Goal: Task Accomplishment & Management: Use online tool/utility

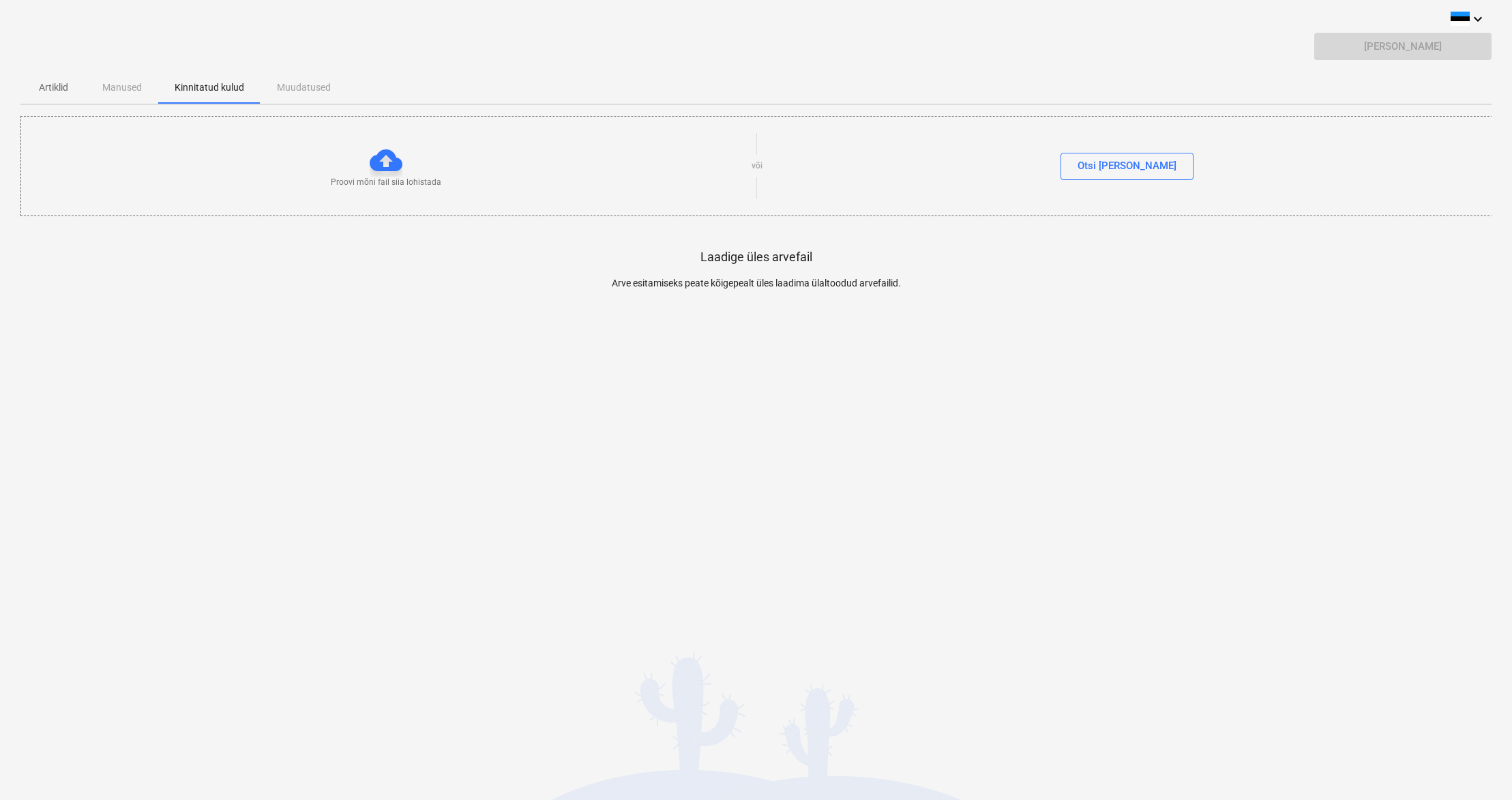
click at [388, 163] on div at bounding box center [386, 160] width 33 height 33
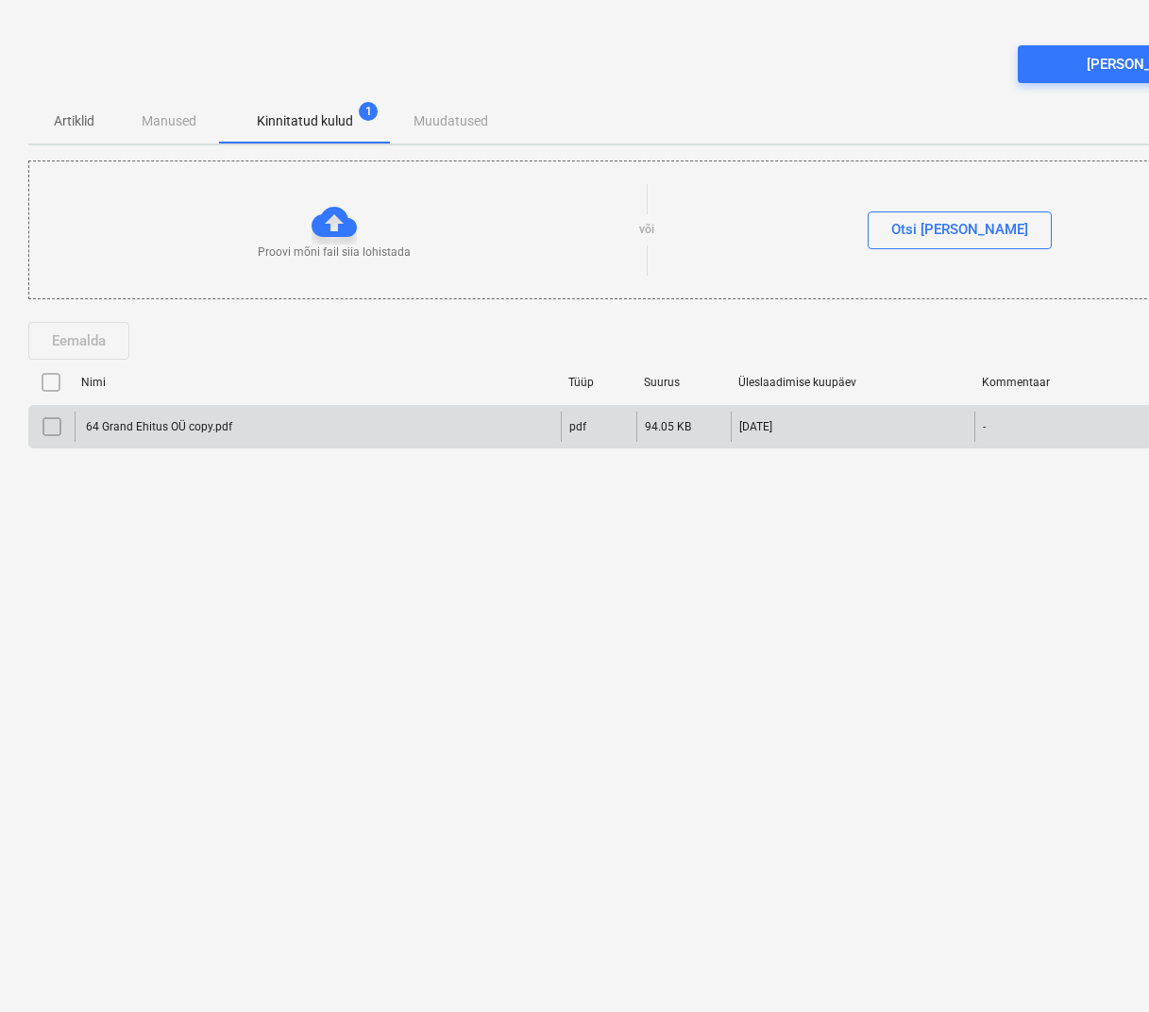
click at [160, 424] on div "64 Grand Ehitus OÜ copy.pdf" at bounding box center [157, 426] width 149 height 13
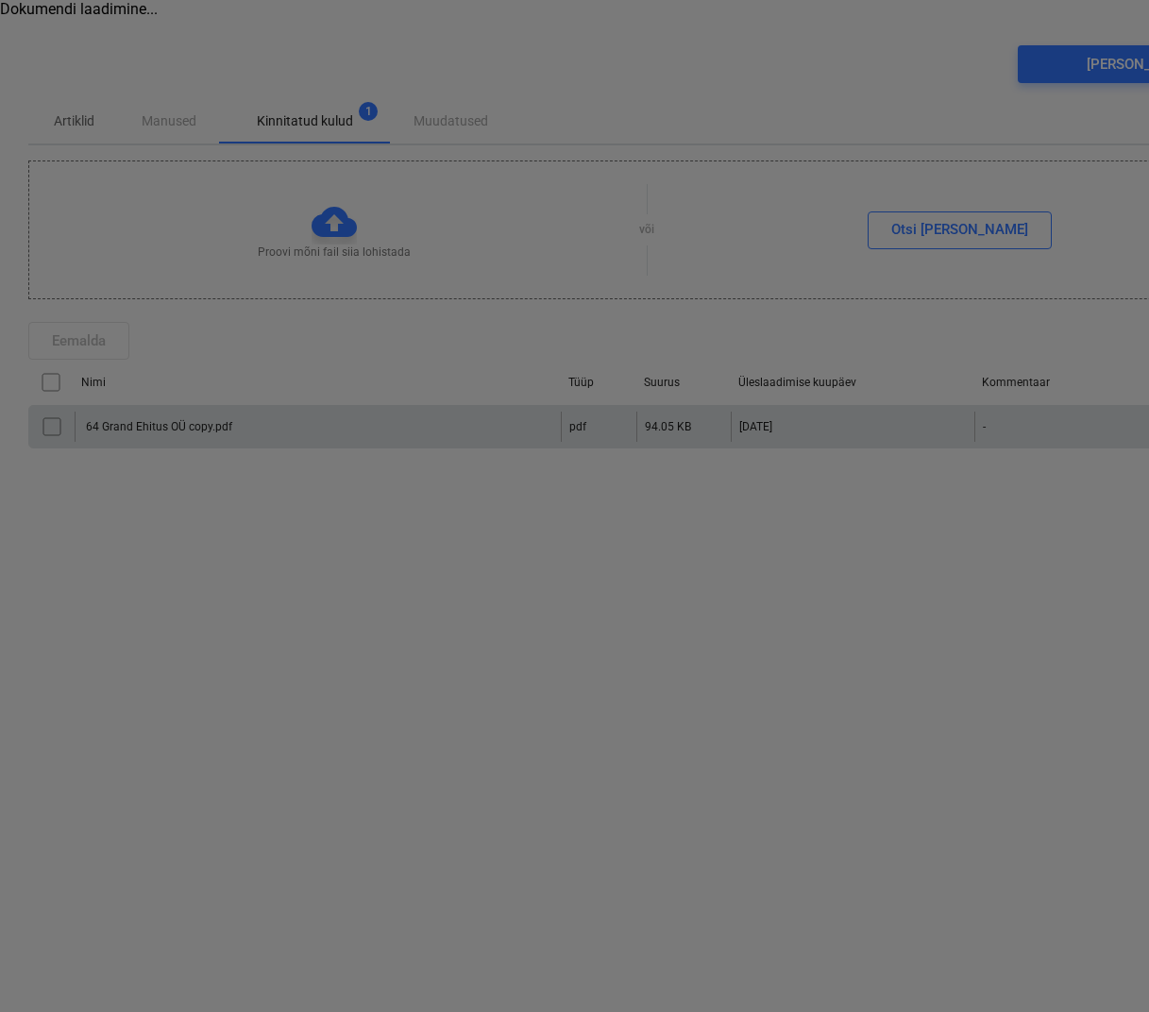
click at [160, 424] on div at bounding box center [574, 506] width 1149 height 1012
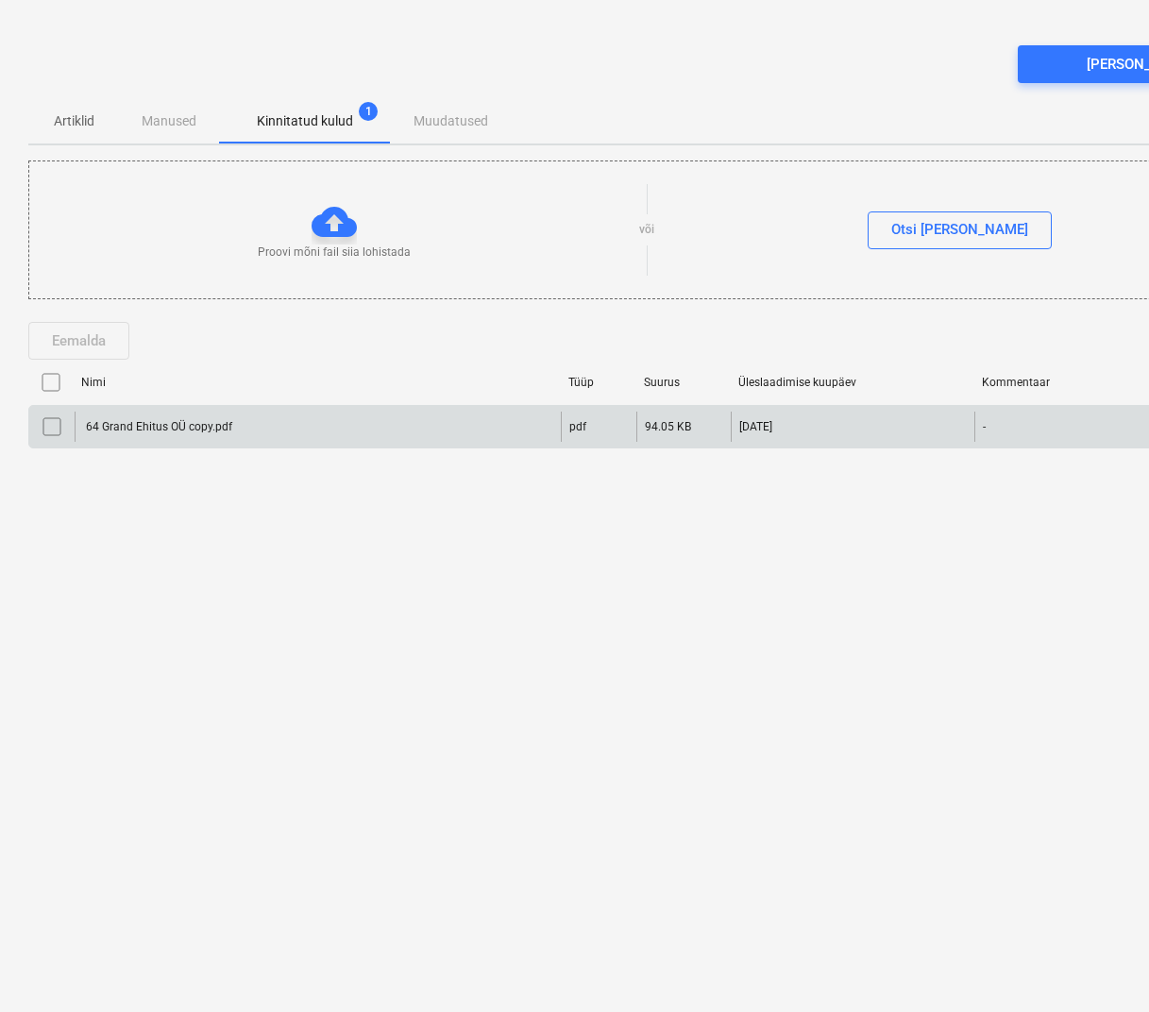
click at [143, 424] on div "64 Grand Ehitus OÜ copy.pdf" at bounding box center [157, 426] width 149 height 13
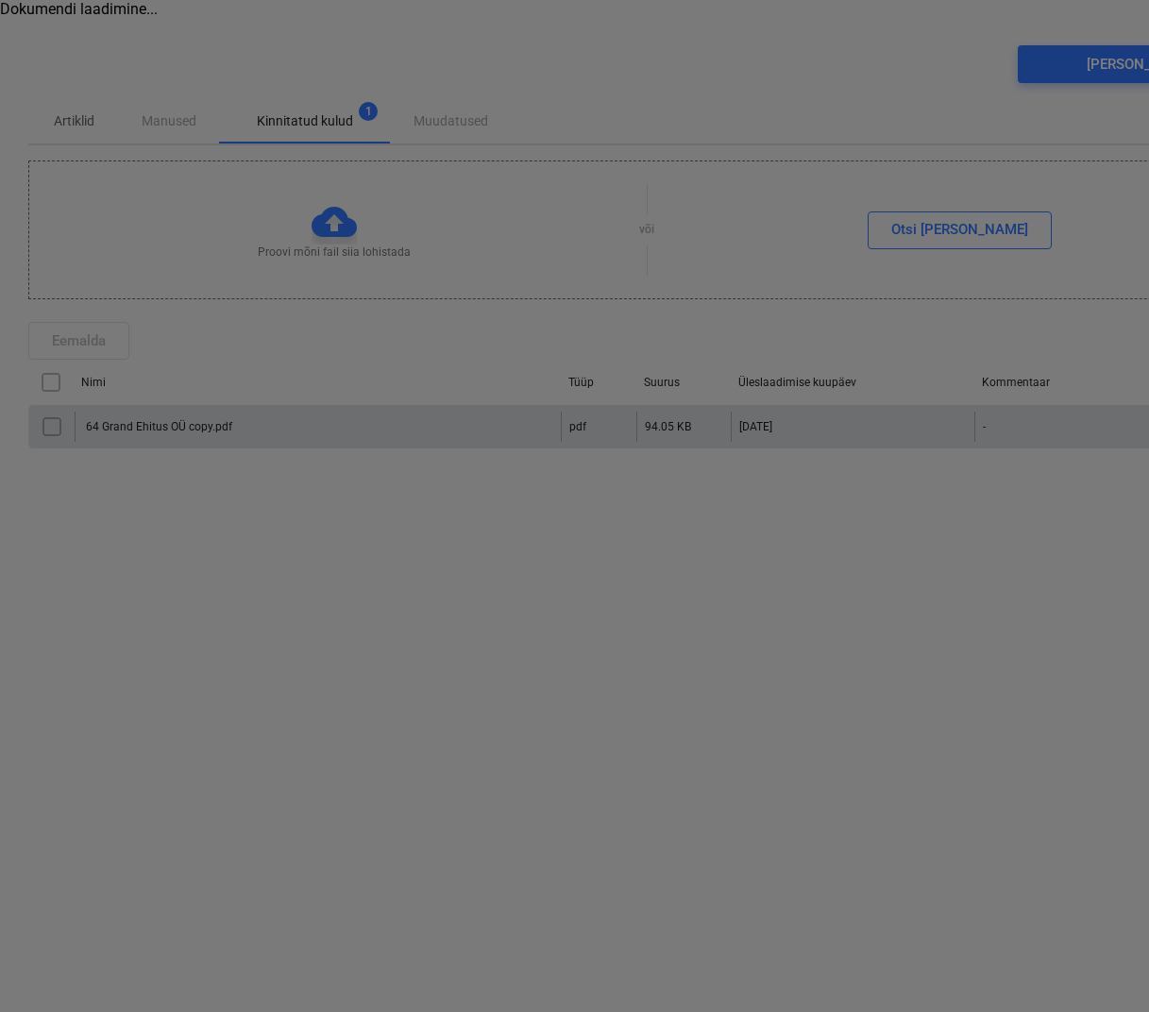
click at [142, 424] on div at bounding box center [574, 506] width 1149 height 1012
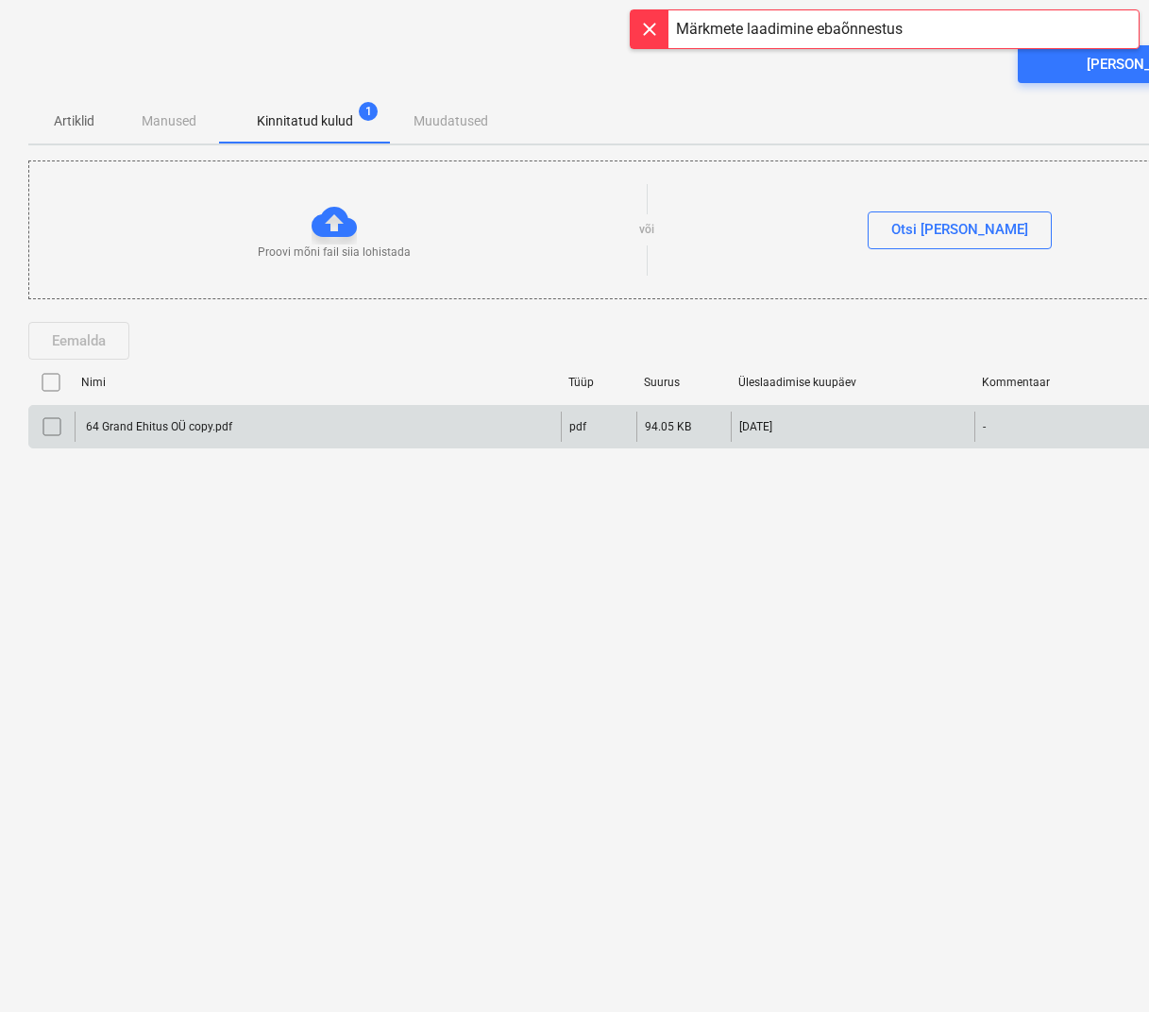
click at [656, 25] on div at bounding box center [650, 29] width 38 height 38
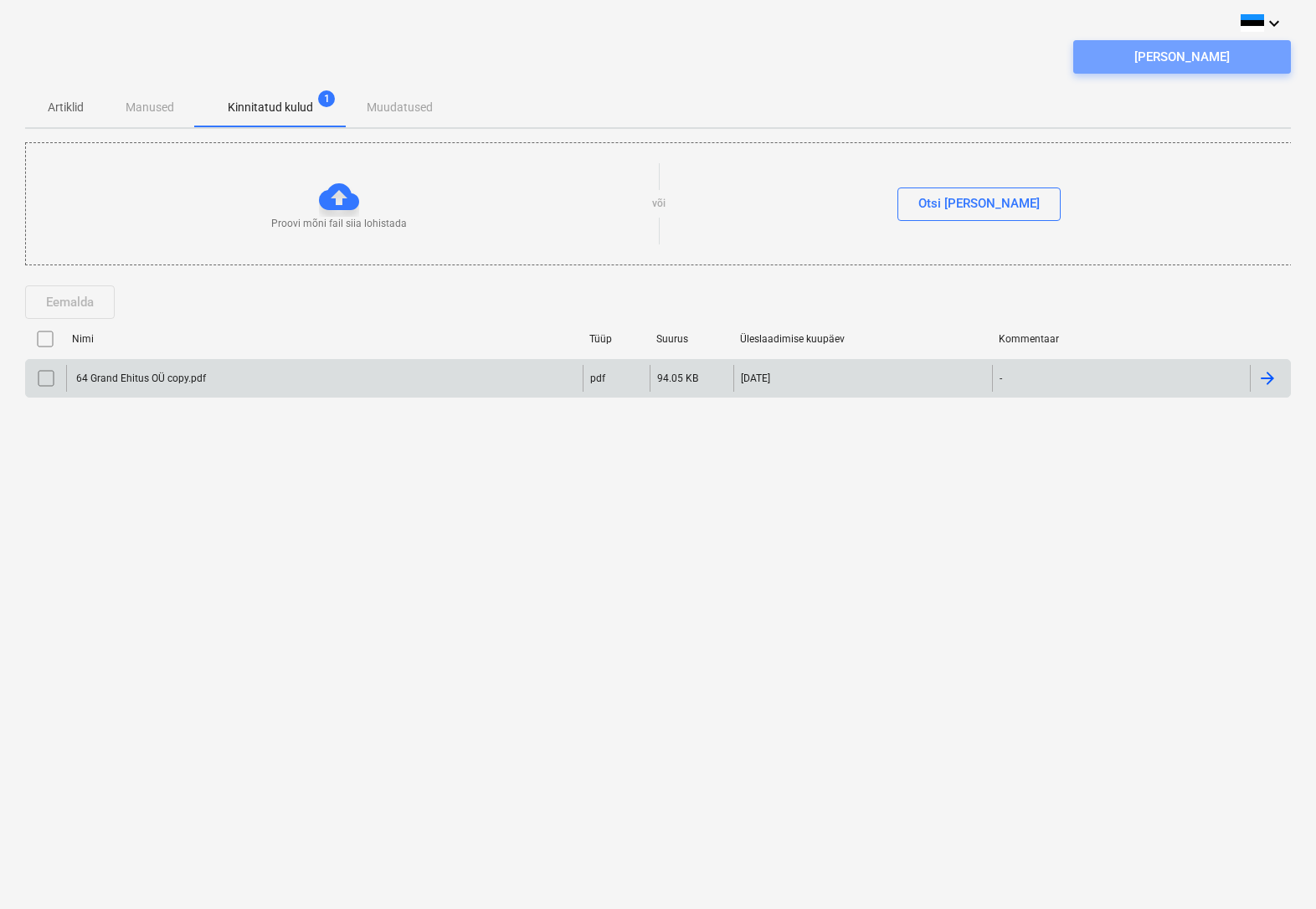
click at [1172, 56] on div "[PERSON_NAME]" at bounding box center [1182, 57] width 96 height 22
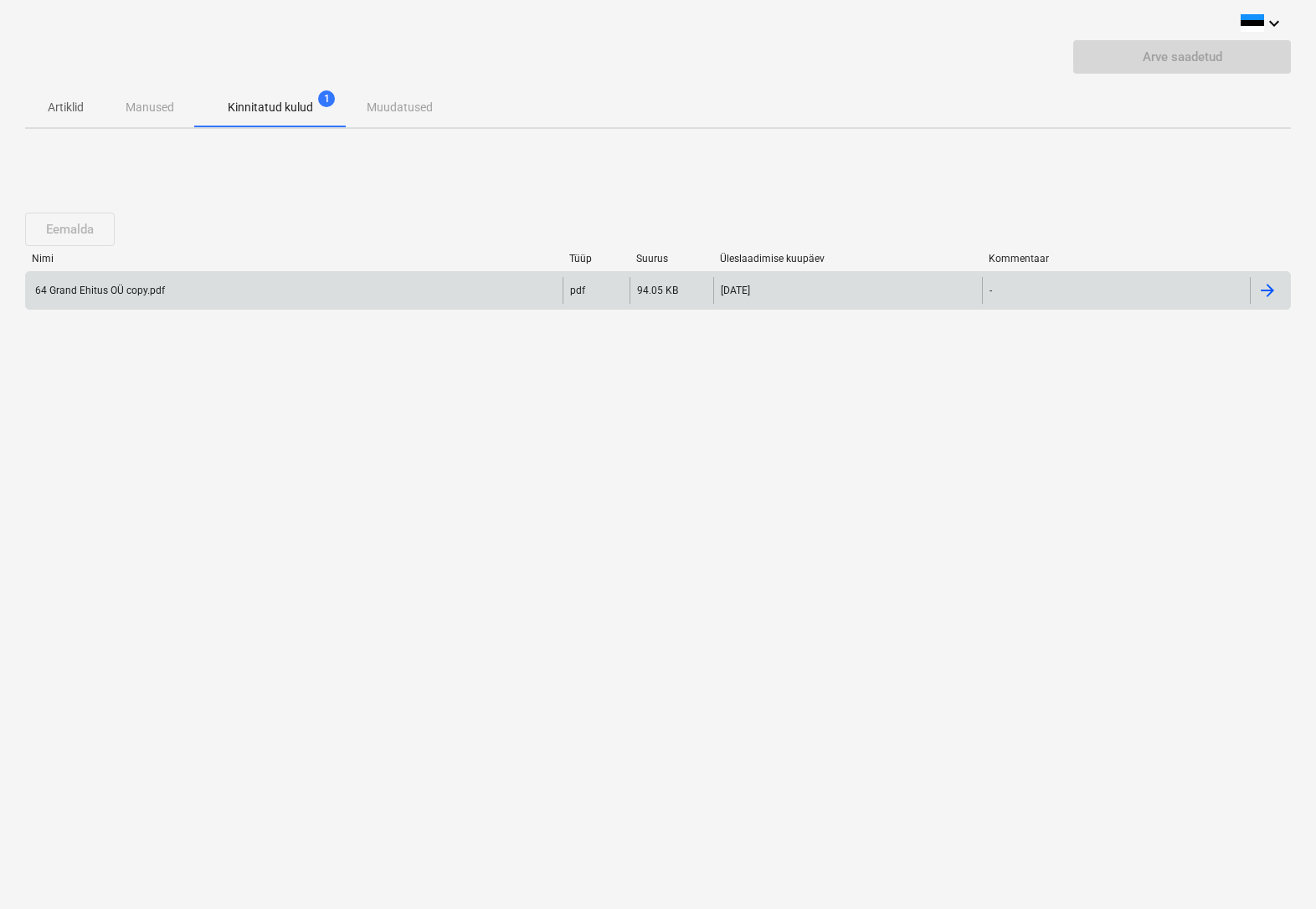
click at [111, 286] on div "64 Grand Ehitus OÜ copy.pdf" at bounding box center [98, 290] width 132 height 12
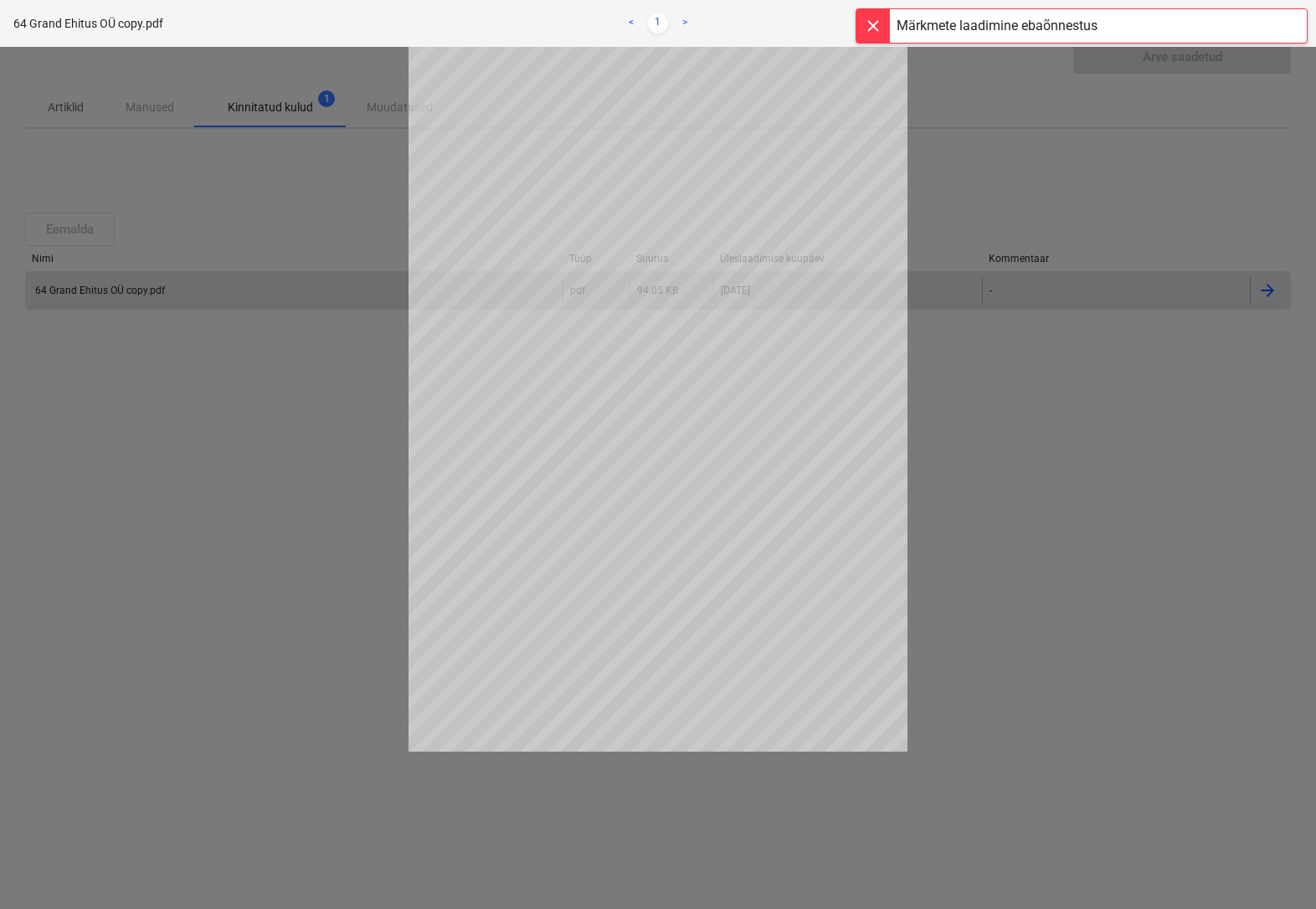
click at [876, 23] on div at bounding box center [873, 26] width 34 height 34
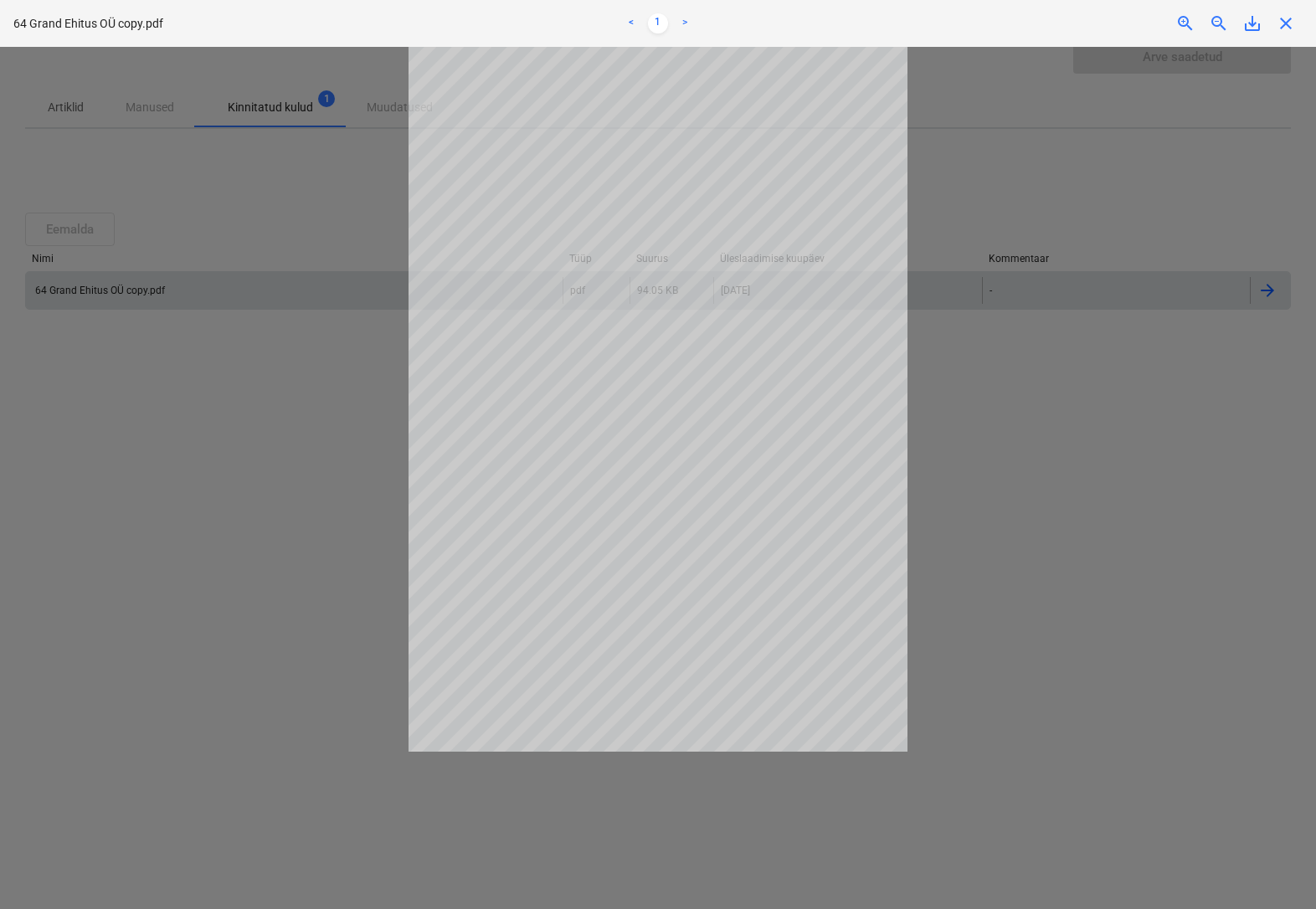
click at [45, 552] on div at bounding box center [658, 478] width 1316 height 862
click at [128, 521] on div at bounding box center [658, 478] width 1316 height 862
drag, startPoint x: 329, startPoint y: 434, endPoint x: 294, endPoint y: 419, distance: 38.1
click at [328, 434] on div at bounding box center [658, 478] width 1316 height 862
